Goal: Find specific page/section: Find specific page/section

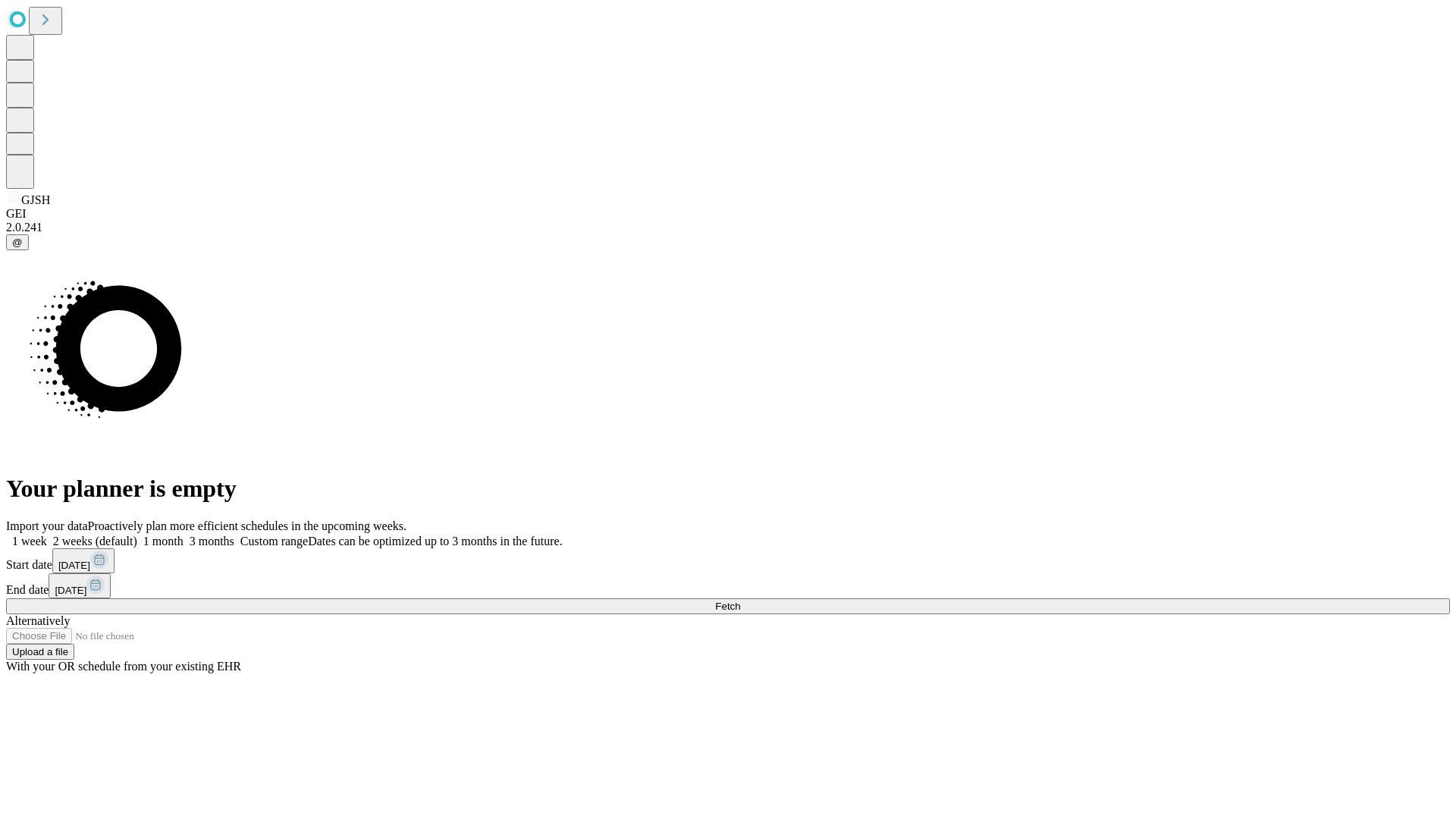
click at [740, 600] on span "Fetch" at bounding box center [727, 605] width 25 height 11
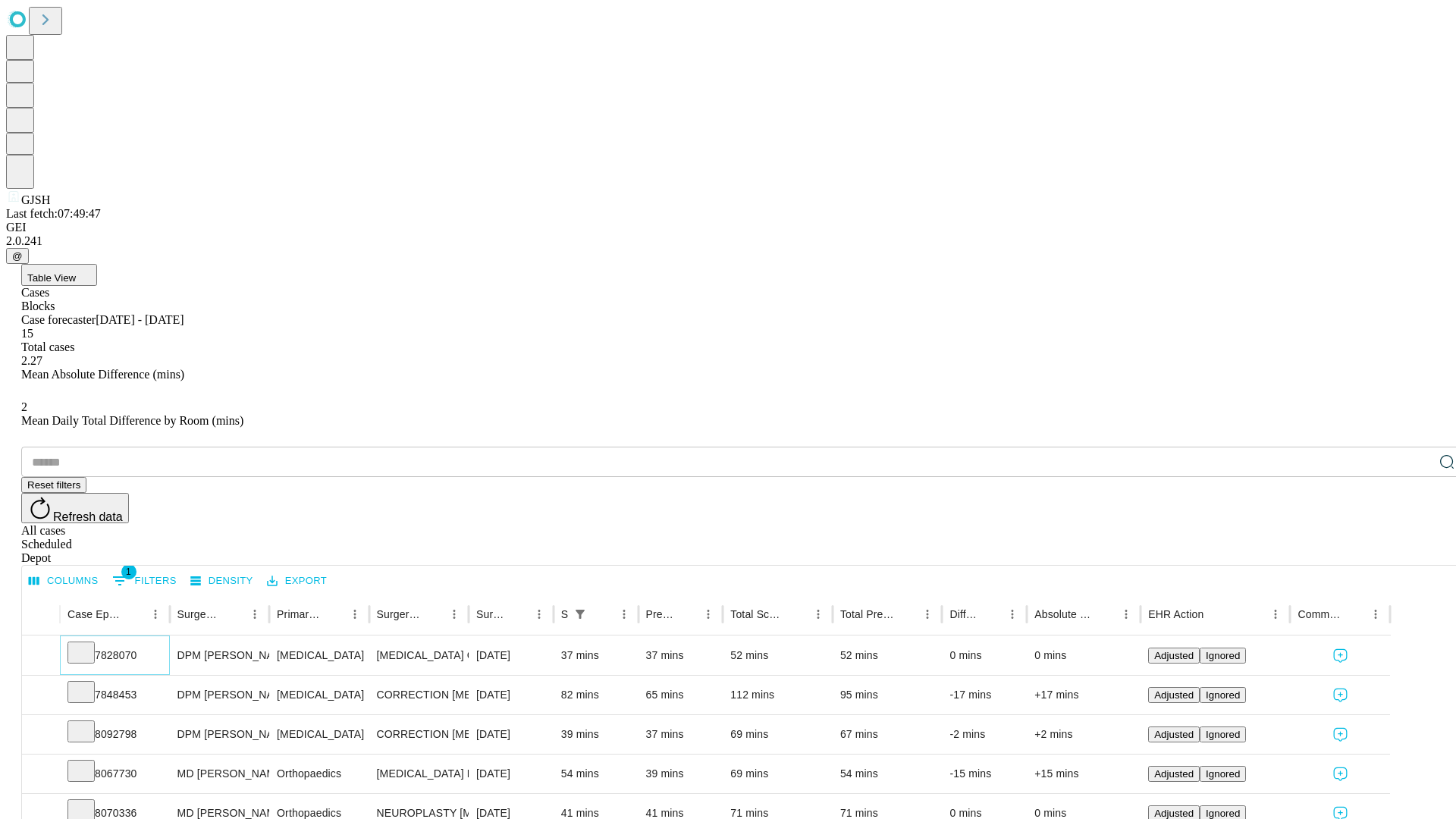
click at [89, 643] on icon at bounding box center [81, 650] width 15 height 15
